Goal: Task Accomplishment & Management: Use online tool/utility

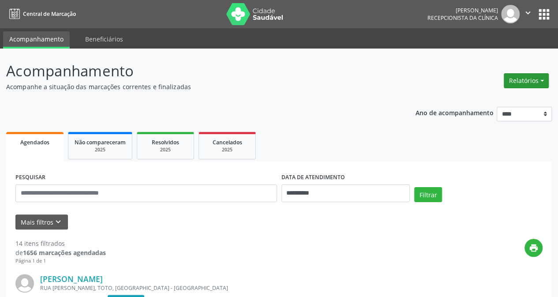
drag, startPoint x: 526, startPoint y: 82, endPoint x: 513, endPoint y: 80, distance: 13.0
click at [526, 82] on button "Relatórios" at bounding box center [526, 80] width 45 height 15
click at [478, 98] on link "Agendamentos" at bounding box center [501, 99] width 95 height 12
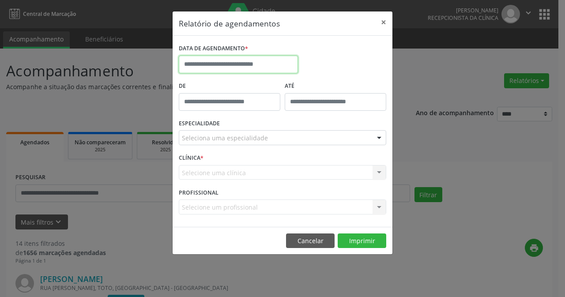
click at [252, 64] on input "text" at bounding box center [238, 65] width 119 height 18
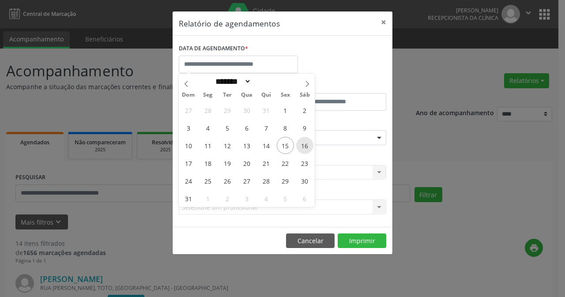
click at [307, 148] on span "16" at bounding box center [304, 145] width 17 height 17
type input "**********"
click at [307, 147] on span "16" at bounding box center [304, 145] width 17 height 17
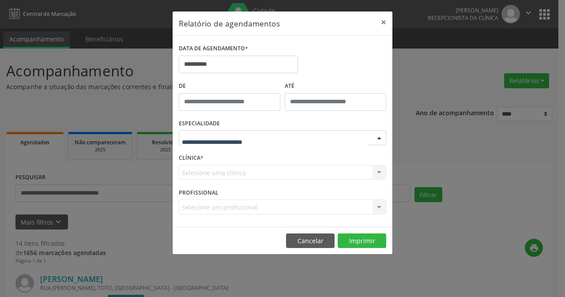
click at [379, 135] on div at bounding box center [378, 138] width 13 height 15
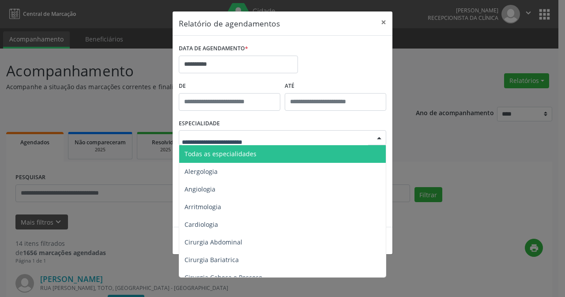
click at [253, 151] on span "Todas as especialidades" at bounding box center [220, 154] width 72 height 8
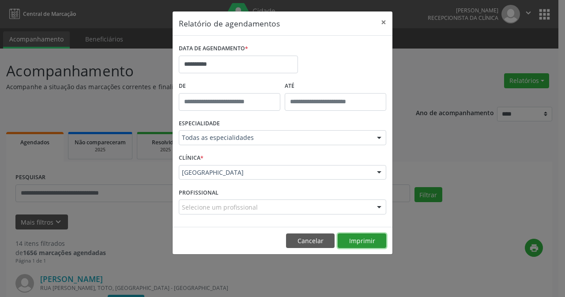
click at [365, 243] on button "Imprimir" at bounding box center [361, 240] width 49 height 15
